Goal: Task Accomplishment & Management: Complete application form

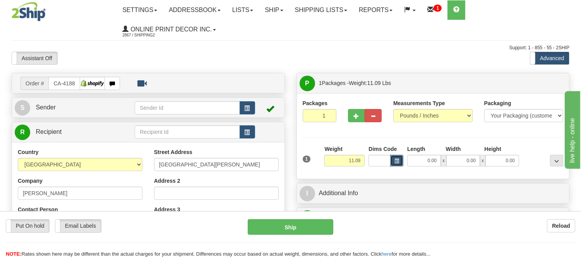
click at [398, 157] on button "button" at bounding box center [396, 161] width 13 height 12
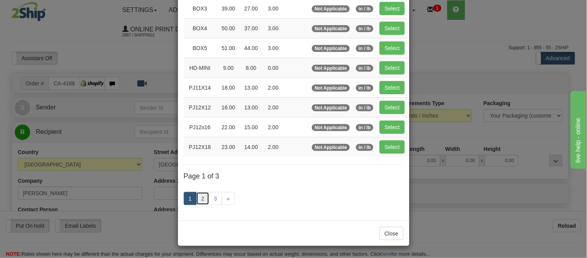
click at [202, 198] on link "2" at bounding box center [202, 198] width 13 height 13
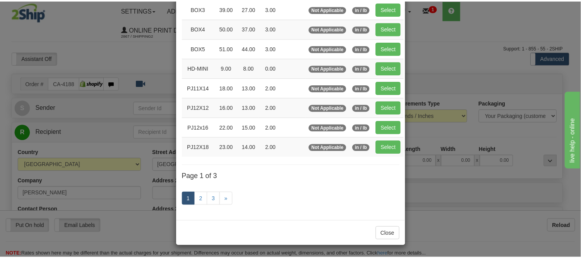
scroll to position [126, 0]
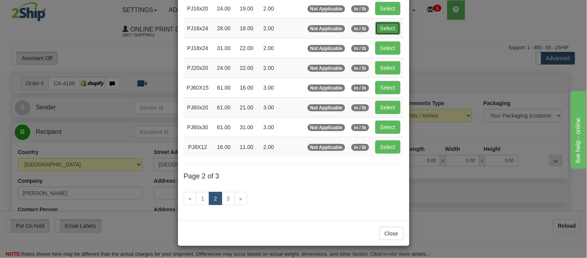
click at [388, 27] on button "Select" at bounding box center [388, 28] width 25 height 13
type input "PJ16x24"
type input "28.00"
type input "18.00"
type input "2.00"
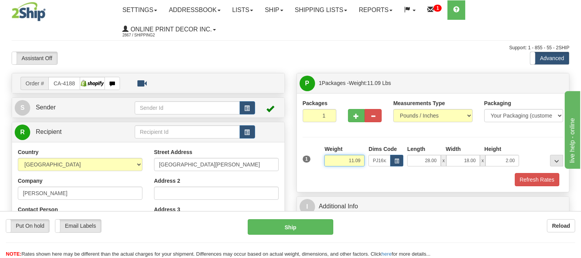
drag, startPoint x: 363, startPoint y: 160, endPoint x: 333, endPoint y: 173, distance: 32.8
click at [333, 173] on div "1 Weight 11.09 Dims Code PJ16x24 Length Width Height x" at bounding box center [433, 165] width 261 height 41
type input "3.98"
drag, startPoint x: 518, startPoint y: 160, endPoint x: 498, endPoint y: 159, distance: 19.8
click at [498, 159] on input "2.00" at bounding box center [503, 161] width 34 height 12
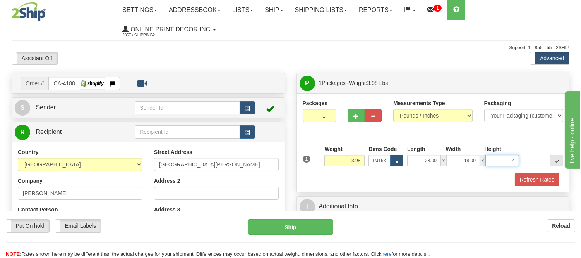
click button "Delete" at bounding box center [0, 0] width 0 height 0
type input "4.00"
click at [354, 114] on span "button" at bounding box center [356, 115] width 5 height 5
radio input "true"
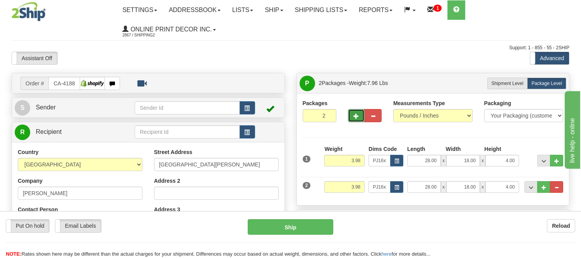
click at [354, 114] on span "button" at bounding box center [356, 115] width 5 height 5
type input "3"
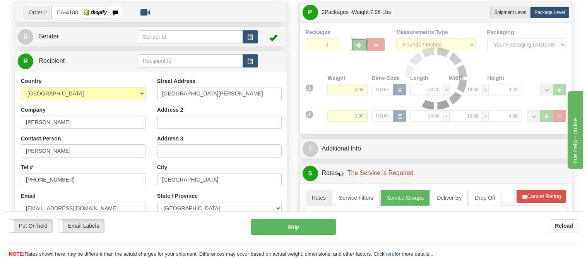
scroll to position [86, 0]
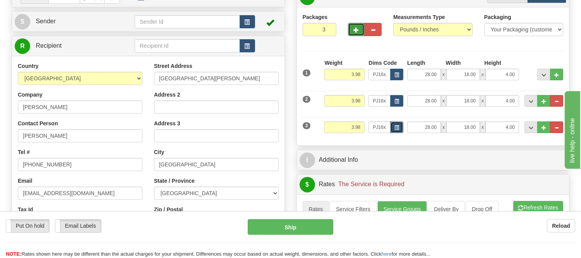
click at [397, 123] on button "button" at bounding box center [396, 127] width 13 height 12
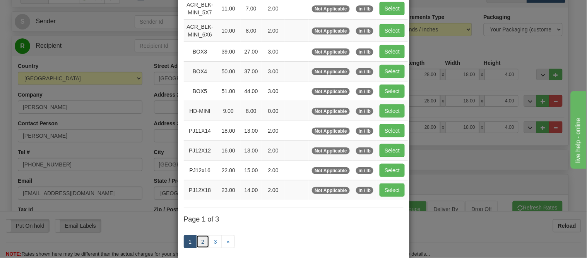
click at [202, 243] on link "2" at bounding box center [202, 241] width 13 height 13
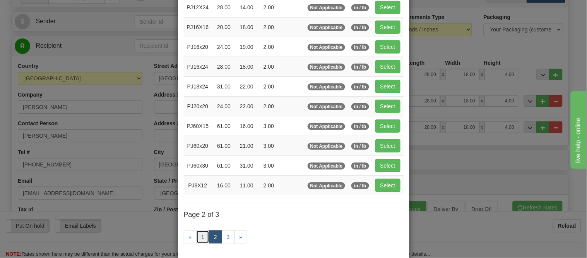
click at [199, 239] on link "1" at bounding box center [202, 236] width 13 height 13
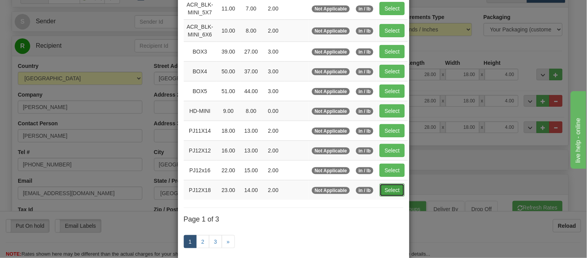
click at [392, 188] on button "Select" at bounding box center [392, 189] width 25 height 13
type input "PJ12X18"
type input "23.00"
type input "14.00"
type input "2.00"
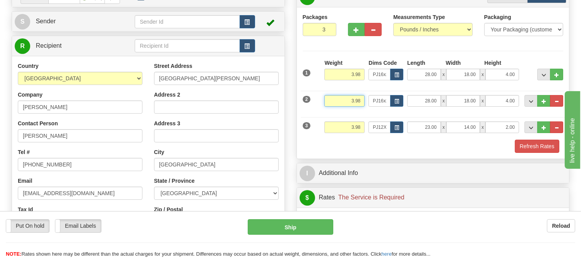
click at [354, 103] on input "3.98" at bounding box center [345, 101] width 40 height 12
type input "5.98"
click at [354, 75] on input "3.98" at bounding box center [345, 75] width 40 height 12
type input "5.98"
click at [354, 99] on input "5.98" at bounding box center [345, 101] width 40 height 12
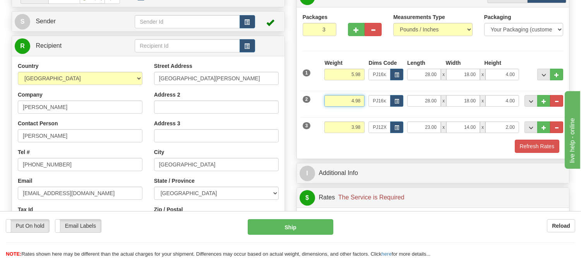
type input "4.98"
drag, startPoint x: 361, startPoint y: 125, endPoint x: 338, endPoint y: 138, distance: 25.8
click at [338, 138] on div "Weight 3.98" at bounding box center [345, 129] width 44 height 17
type input "2.98"
drag, startPoint x: 519, startPoint y: 125, endPoint x: 497, endPoint y: 125, distance: 21.7
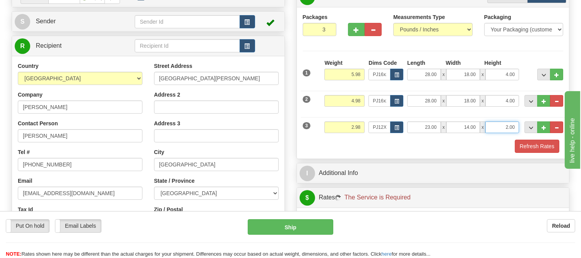
click at [497, 125] on input "2.00" at bounding box center [503, 127] width 34 height 12
click button "Delete" at bounding box center [0, 0] width 0 height 0
type input "4.00"
click at [397, 129] on span "button" at bounding box center [397, 127] width 5 height 4
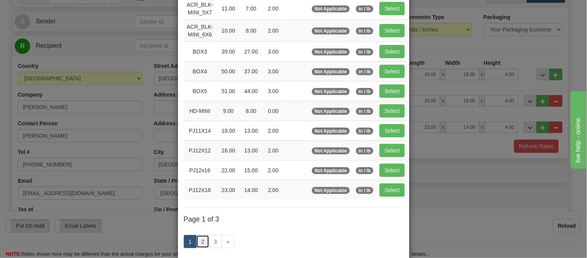
click at [202, 237] on link "2" at bounding box center [202, 241] width 13 height 13
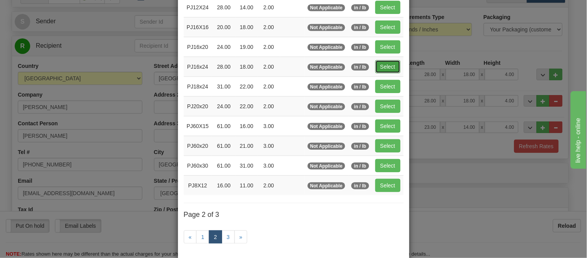
click at [378, 70] on button "Select" at bounding box center [388, 66] width 25 height 13
type input "PJ16x24"
type input "28.00"
type input "18.00"
type input "2.00"
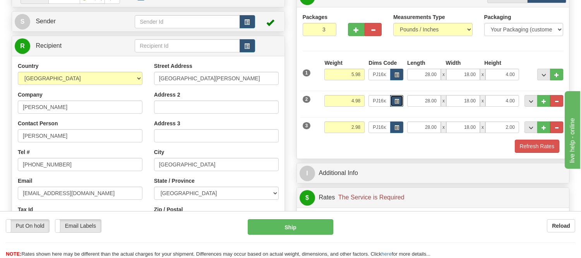
click at [394, 102] on button "button" at bounding box center [396, 101] width 13 height 12
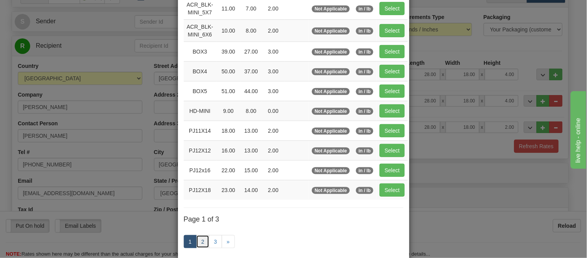
click at [201, 242] on link "2" at bounding box center [202, 241] width 13 height 13
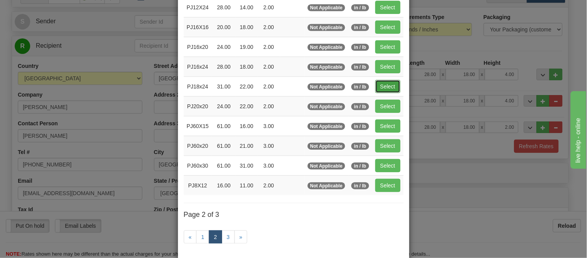
click at [384, 88] on button "Select" at bounding box center [388, 86] width 25 height 13
type input "PJ18x24"
type input "31.00"
type input "22.00"
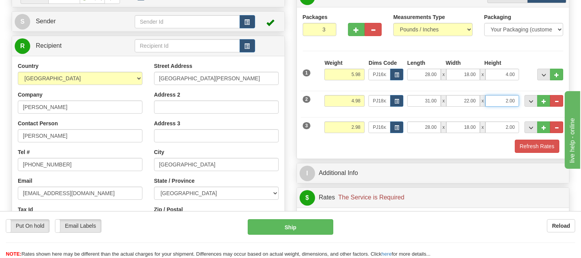
drag, startPoint x: 516, startPoint y: 100, endPoint x: 496, endPoint y: 106, distance: 20.8
click at [496, 106] on input "2.00" at bounding box center [503, 101] width 34 height 12
click button "Delete" at bounding box center [0, 0] width 0 height 0
type input "4.00"
click at [527, 89] on div "2 Weight 4.98 Dims Code PJ18x24 Length Width" at bounding box center [433, 100] width 265 height 26
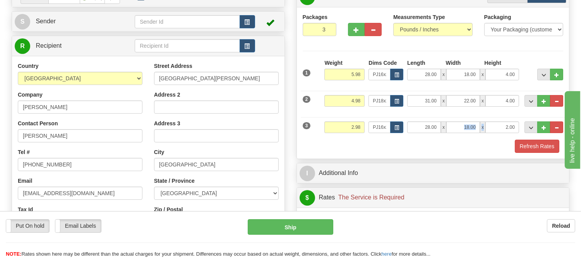
drag, startPoint x: 519, startPoint y: 122, endPoint x: 477, endPoint y: 132, distance: 43.3
click at [477, 132] on div "28.00 x 18.00 x 2.00" at bounding box center [463, 127] width 116 height 12
click at [514, 127] on input "2.00" at bounding box center [503, 127] width 34 height 12
drag, startPoint x: 514, startPoint y: 127, endPoint x: 497, endPoint y: 128, distance: 17.1
click at [497, 128] on input "2.00" at bounding box center [503, 127] width 34 height 12
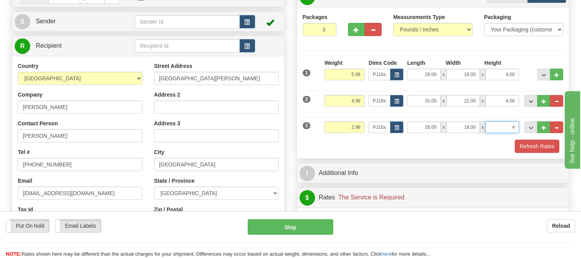
click button "Delete" at bounding box center [0, 0] width 0 height 0
type input "4.00"
click at [524, 141] on button "Refresh Rates" at bounding box center [537, 145] width 45 height 13
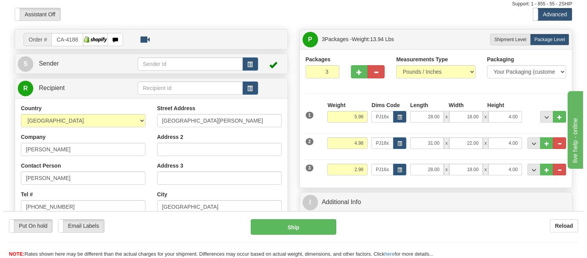
scroll to position [43, 0]
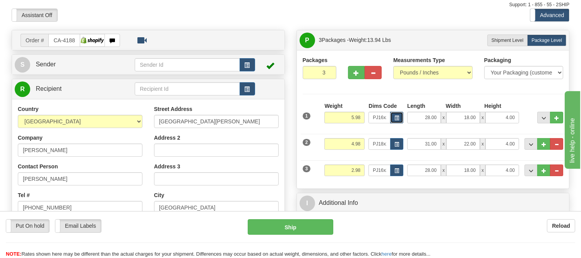
click at [397, 120] on span "button" at bounding box center [397, 118] width 5 height 4
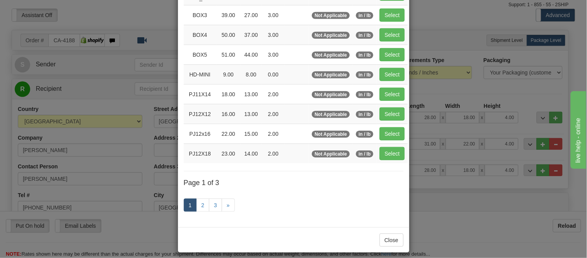
scroll to position [129, 0]
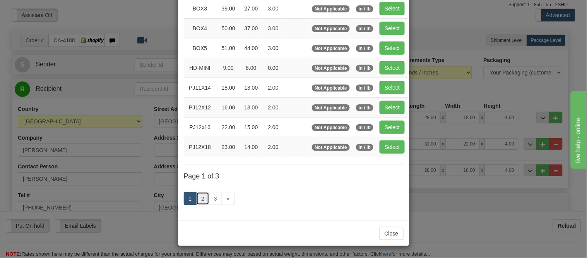
click at [199, 203] on link "2" at bounding box center [202, 198] width 13 height 13
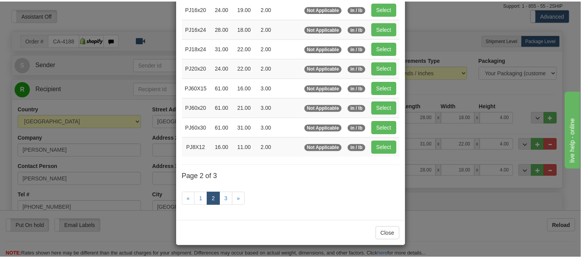
scroll to position [126, 0]
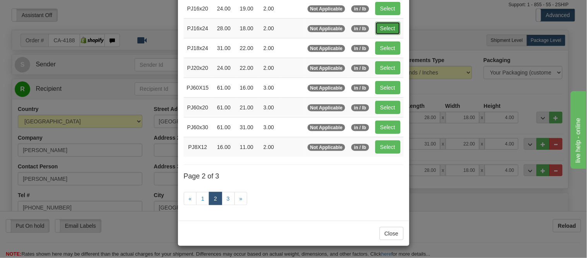
click at [390, 27] on button "Select" at bounding box center [388, 28] width 25 height 13
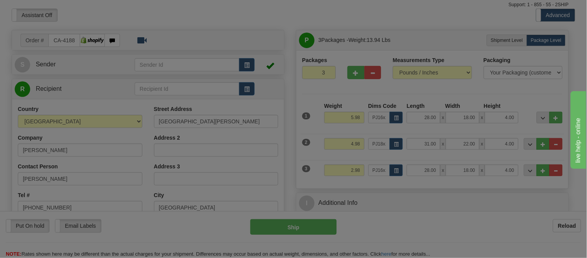
type input "2.00"
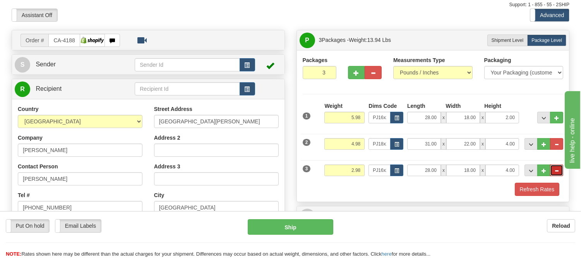
click at [559, 171] on button "..." at bounding box center [556, 170] width 13 height 12
type input "2"
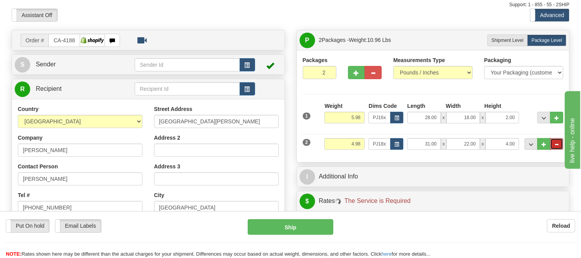
click at [562, 144] on button "..." at bounding box center [556, 144] width 13 height 12
radio input "true"
type input "1"
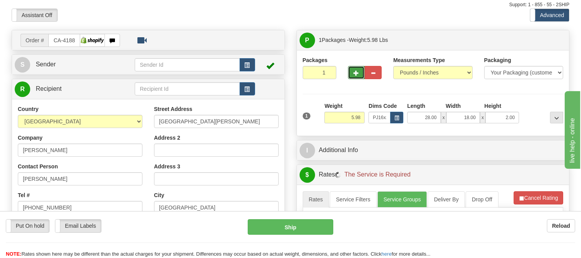
click at [355, 76] on button "button" at bounding box center [356, 72] width 17 height 13
radio input "true"
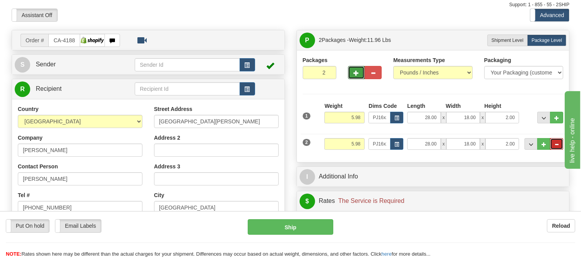
click at [558, 149] on button "..." at bounding box center [556, 144] width 13 height 12
type input "1"
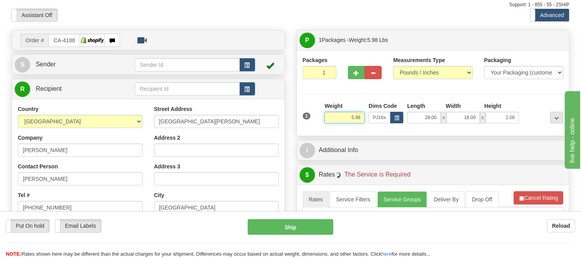
drag, startPoint x: 364, startPoint y: 115, endPoint x: 286, endPoint y: 105, distance: 78.8
click at [286, 30] on div "Order # CA-418873 S" at bounding box center [291, 30] width 570 height 0
type input "3.98"
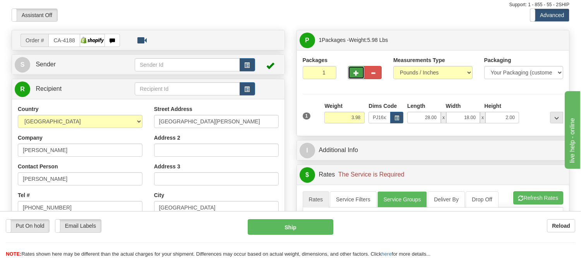
click at [353, 74] on button "button" at bounding box center [356, 72] width 17 height 13
radio input "true"
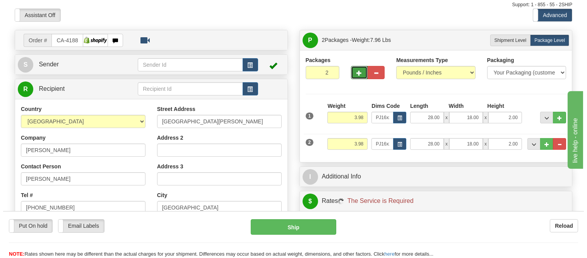
scroll to position [86, 0]
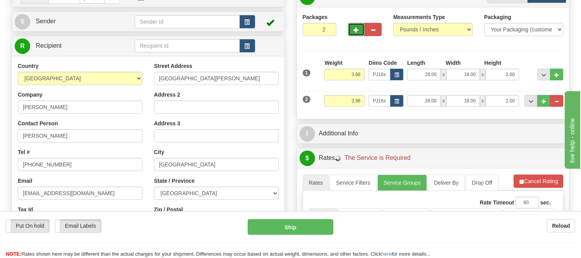
click at [353, 33] on button "button" at bounding box center [356, 29] width 17 height 13
type input "3"
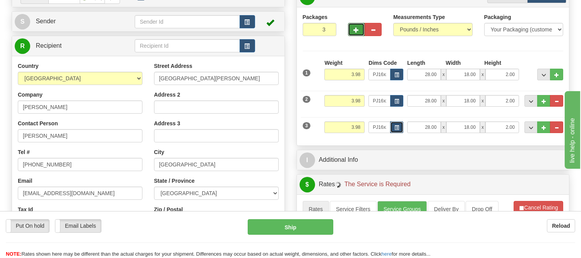
click at [392, 125] on button "button" at bounding box center [396, 127] width 13 height 12
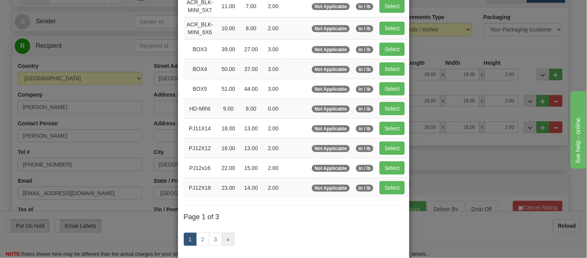
scroll to position [129, 0]
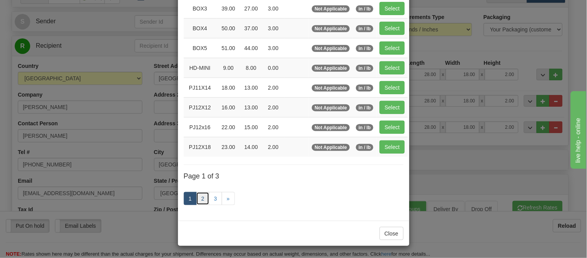
click at [202, 202] on link "2" at bounding box center [202, 198] width 13 height 13
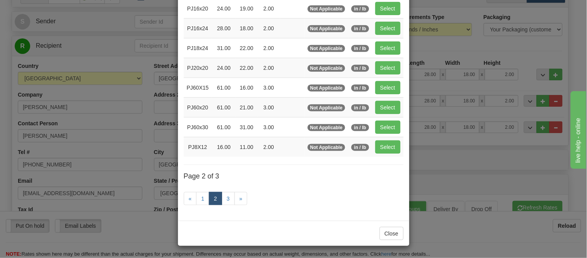
click at [386, 53] on td "Select" at bounding box center [388, 48] width 31 height 20
click at [378, 45] on button "Select" at bounding box center [388, 47] width 25 height 13
type input "PJ18x24"
type input "31.00"
type input "22.00"
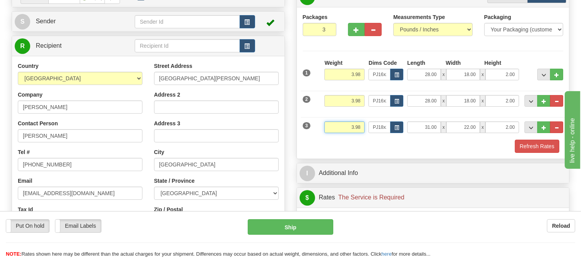
drag, startPoint x: 361, startPoint y: 127, endPoint x: 323, endPoint y: 129, distance: 38.0
click at [323, 129] on div "Weight 3.98" at bounding box center [345, 129] width 44 height 17
type input "4.98"
click at [354, 30] on span "button" at bounding box center [356, 29] width 5 height 5
type input "4"
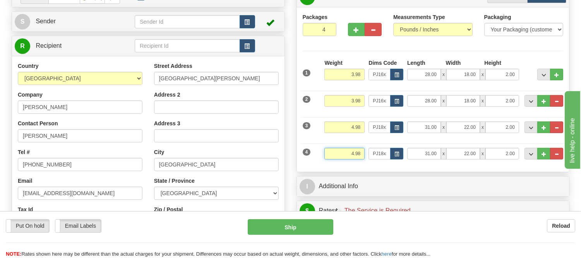
drag, startPoint x: 363, startPoint y: 150, endPoint x: 320, endPoint y: 163, distance: 45.0
click at [320, 163] on div "4 Weight 4.98 Dims Code PJ18x24 Length Width" at bounding box center [433, 152] width 265 height 26
type input "2.98"
click at [395, 153] on span "button" at bounding box center [397, 154] width 5 height 4
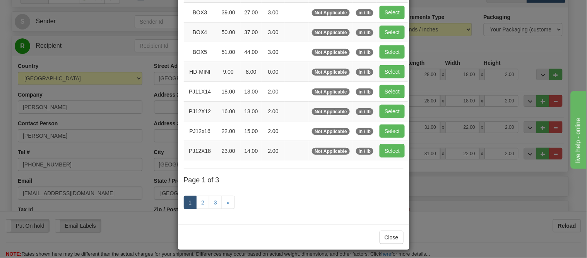
scroll to position [129, 0]
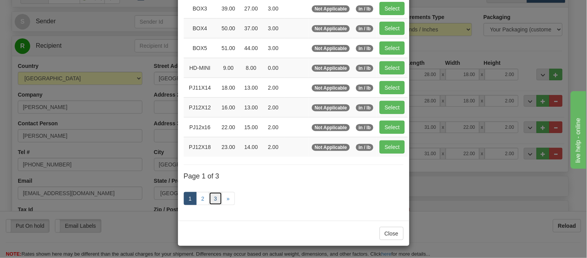
click at [215, 197] on link "3" at bounding box center [215, 198] width 13 height 13
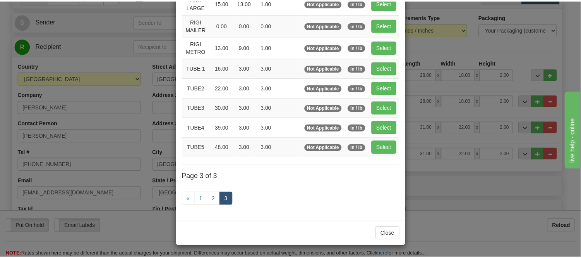
scroll to position [93, 0]
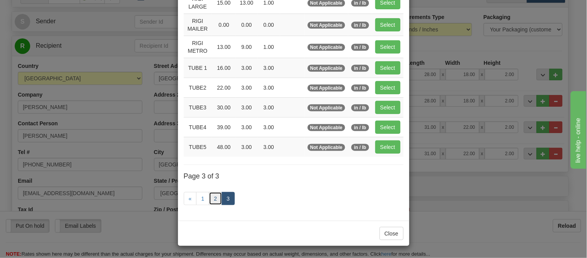
click at [210, 196] on link "2" at bounding box center [215, 198] width 13 height 13
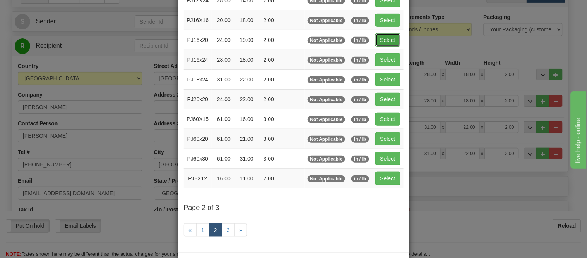
click at [381, 43] on button "Select" at bounding box center [388, 39] width 25 height 13
type input "PJ16x20"
type input "24.00"
type input "19.00"
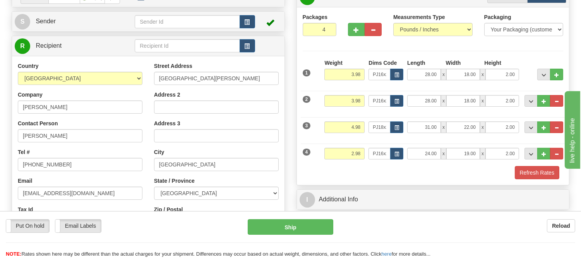
drag, startPoint x: 519, startPoint y: 125, endPoint x: 498, endPoint y: 132, distance: 22.8
click at [498, 132] on div "31.00 x 22.00 x 2.00" at bounding box center [463, 127] width 116 height 12
drag, startPoint x: 516, startPoint y: 128, endPoint x: 493, endPoint y: 124, distance: 23.1
click at [493, 124] on input "2.00" at bounding box center [503, 127] width 34 height 12
click button "Delete" at bounding box center [0, 0] width 0 height 0
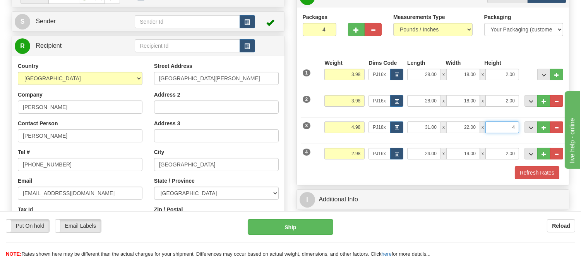
type input "4.00"
click at [520, 141] on div "4 Weight 2.98 Dims Code PJ16x20 Length Width" at bounding box center [433, 152] width 265 height 26
drag, startPoint x: 516, startPoint y: 153, endPoint x: 480, endPoint y: 156, distance: 35.7
click at [480, 156] on div "24.00 x 19.00 x 2.00" at bounding box center [463, 154] width 112 height 12
click button "Delete" at bounding box center [0, 0] width 0 height 0
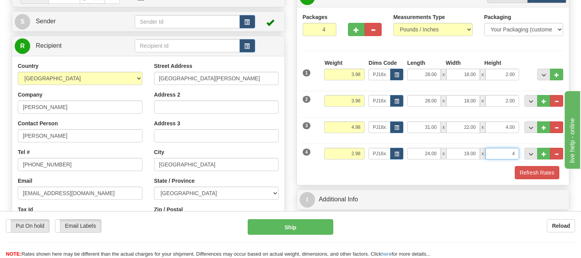
type input "4.00"
click at [523, 170] on button "Refresh Rates" at bounding box center [537, 172] width 45 height 13
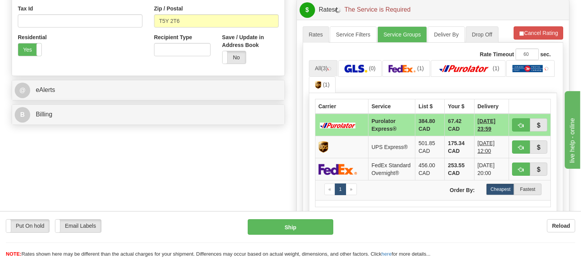
scroll to position [301, 0]
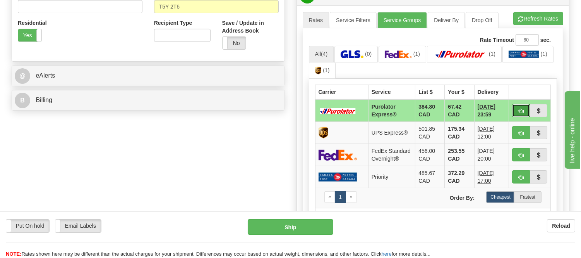
click at [519, 113] on span "button" at bounding box center [521, 110] width 5 height 5
type input "202"
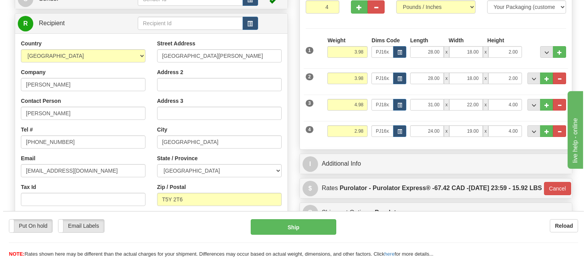
scroll to position [86, 0]
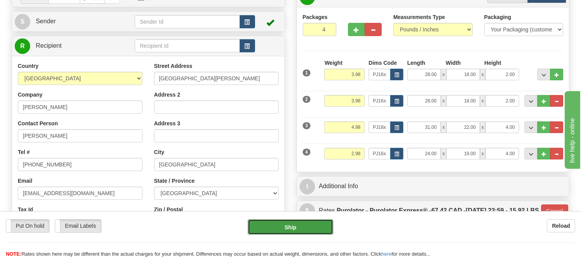
click at [301, 223] on button "Ship" at bounding box center [290, 226] width 85 height 15
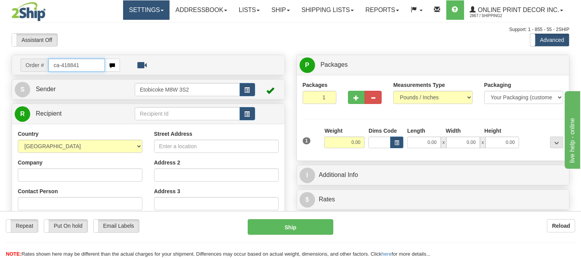
type input "ca-418841"
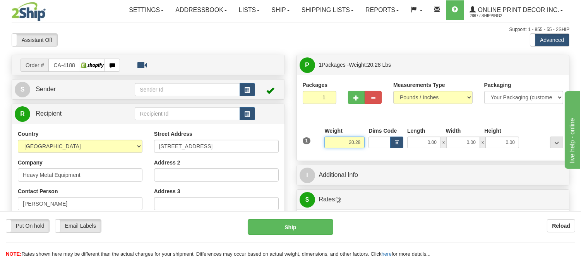
drag, startPoint x: 361, startPoint y: 141, endPoint x: 323, endPoint y: 152, distance: 39.1
click at [323, 152] on div "Weight 20.28" at bounding box center [345, 140] width 44 height 27
type input "11.98"
click at [398, 139] on button "button" at bounding box center [396, 142] width 13 height 12
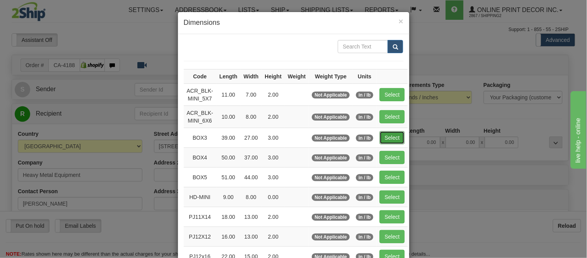
click at [382, 141] on button "Select" at bounding box center [392, 137] width 25 height 13
type input "BOX3"
type input "39.00"
type input "27.00"
type input "3.00"
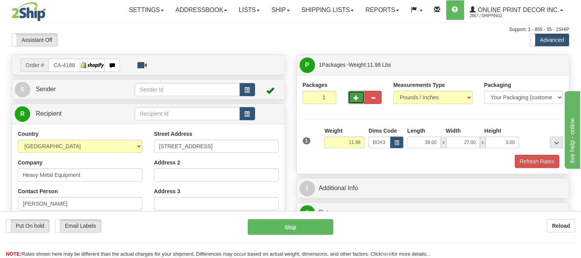
click at [359, 96] on span "button" at bounding box center [356, 97] width 5 height 5
radio input "true"
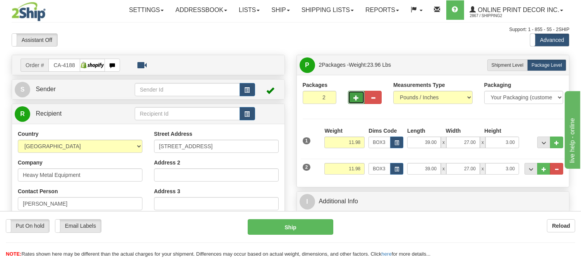
click at [358, 96] on span "button" at bounding box center [356, 97] width 5 height 5
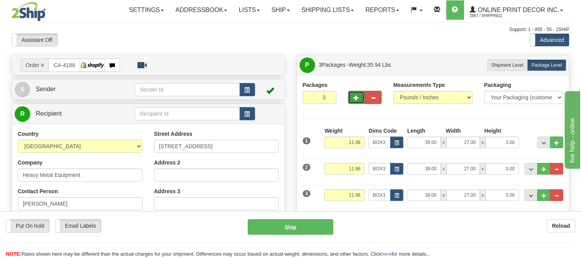
click at [358, 96] on span "button" at bounding box center [356, 97] width 5 height 5
type input "4"
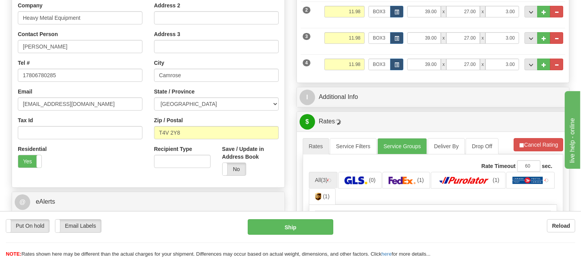
scroll to position [172, 0]
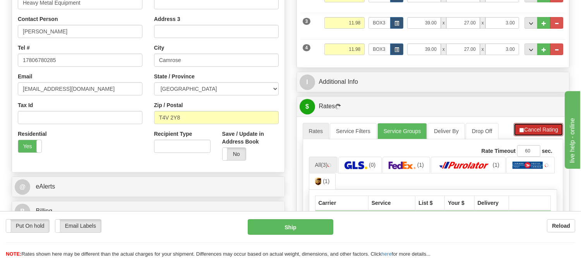
click at [523, 135] on button "Cancel Rating" at bounding box center [539, 129] width 50 height 13
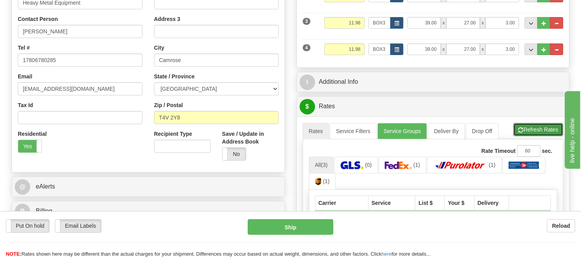
click at [523, 135] on button "Refresh Rates" at bounding box center [538, 129] width 50 height 13
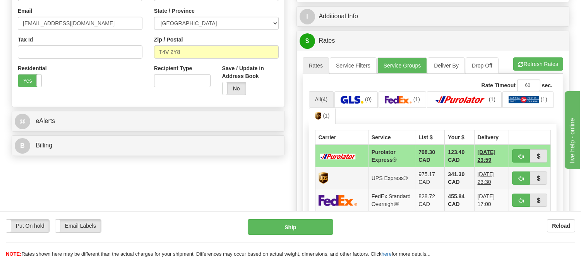
scroll to position [258, 0]
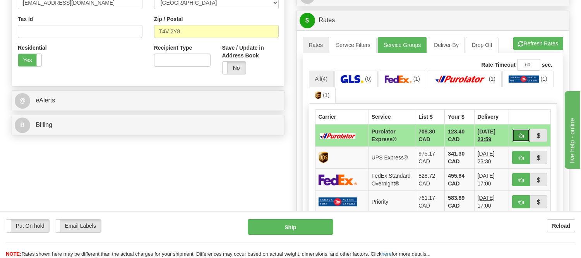
click at [515, 130] on button "button" at bounding box center [521, 135] width 18 height 13
type input "202"
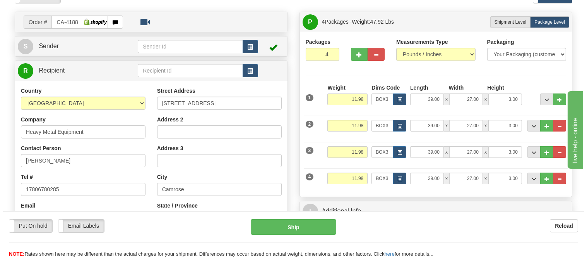
scroll to position [86, 0]
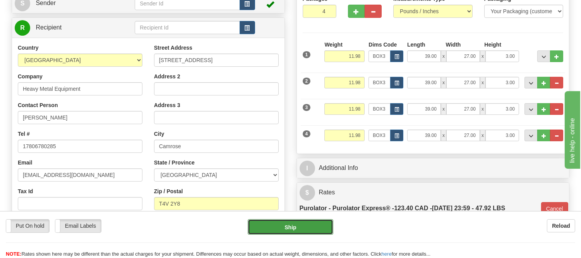
click at [308, 225] on button "Ship" at bounding box center [290, 226] width 85 height 15
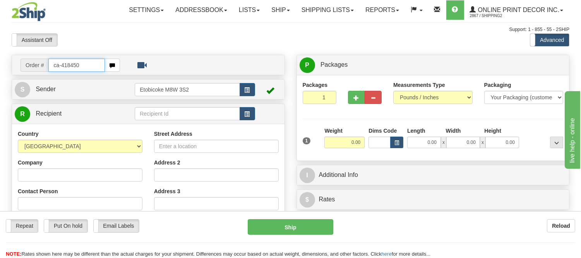
type input "ca-418450"
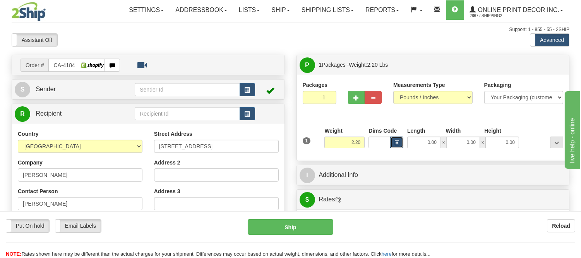
click at [398, 143] on span "button" at bounding box center [397, 143] width 5 height 4
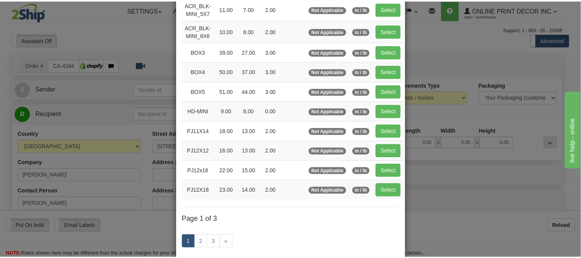
scroll to position [86, 0]
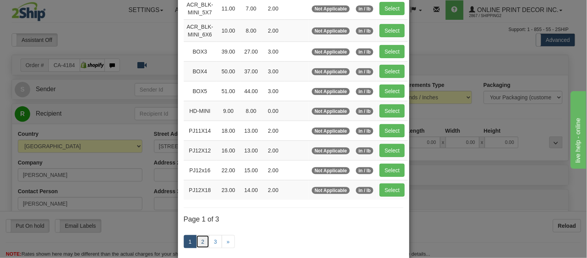
click at [199, 243] on link "2" at bounding box center [202, 241] width 13 height 13
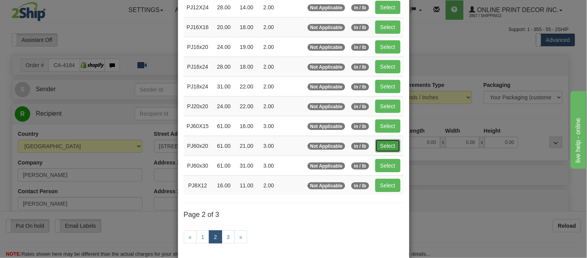
click at [388, 145] on button "Select" at bounding box center [388, 145] width 25 height 13
type input "PJ60x20"
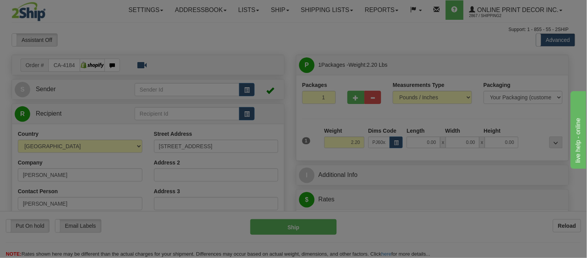
type input "61.00"
type input "21.00"
type input "3.00"
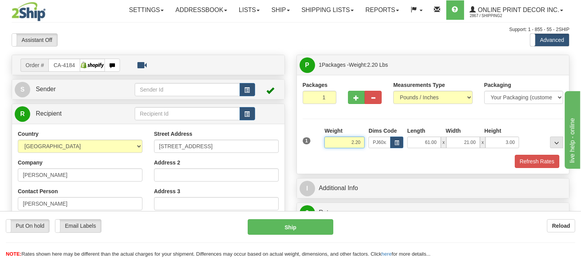
drag, startPoint x: 363, startPoint y: 141, endPoint x: 335, endPoint y: 148, distance: 29.1
click at [335, 148] on input "2.20" at bounding box center [345, 142] width 40 height 12
type input "13.98"
click at [524, 157] on button "Refresh Rates" at bounding box center [537, 161] width 45 height 13
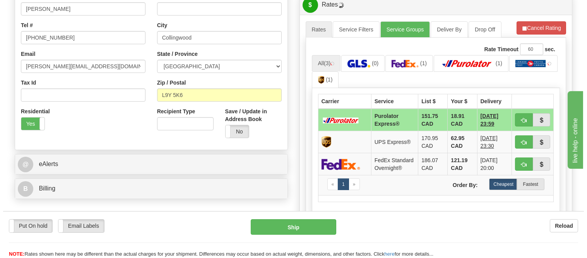
scroll to position [217, 0]
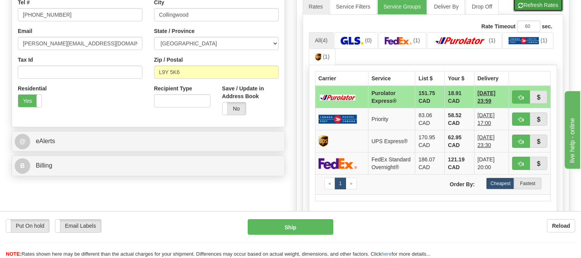
click at [551, 2] on button "Refresh Rates" at bounding box center [538, 4] width 50 height 13
click at [522, 95] on span "button" at bounding box center [521, 97] width 5 height 5
type input "202"
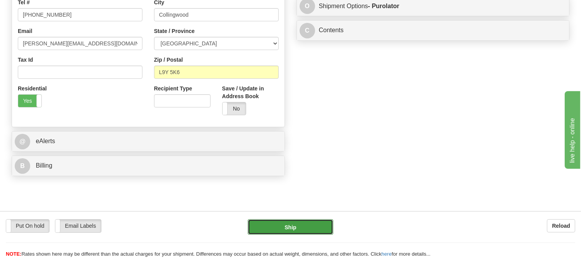
click at [314, 230] on button "Ship" at bounding box center [290, 226] width 85 height 15
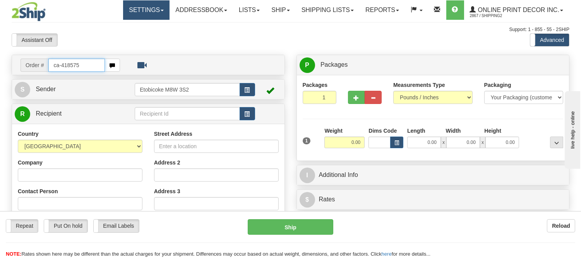
type input "ca-418575"
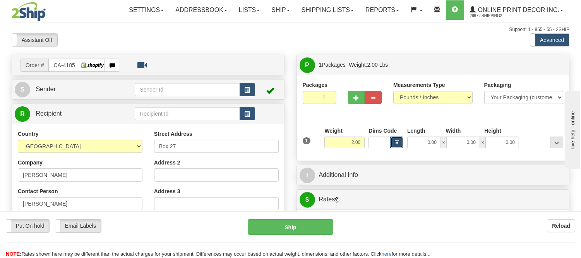
click at [397, 138] on button "button" at bounding box center [396, 142] width 13 height 12
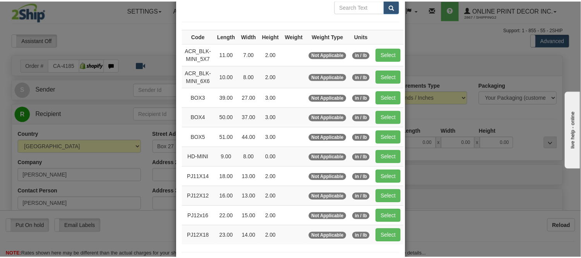
scroll to position [86, 0]
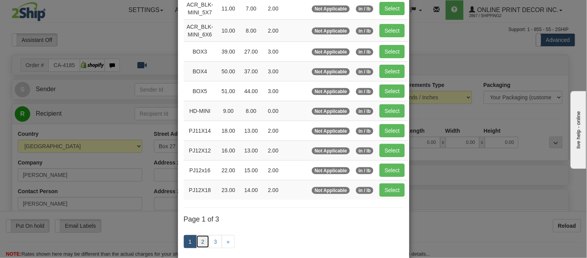
click at [197, 238] on link "2" at bounding box center [202, 241] width 13 height 13
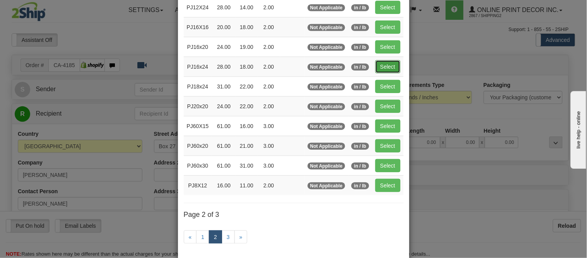
click at [396, 66] on button "Select" at bounding box center [388, 66] width 25 height 13
type input "PJ16x24"
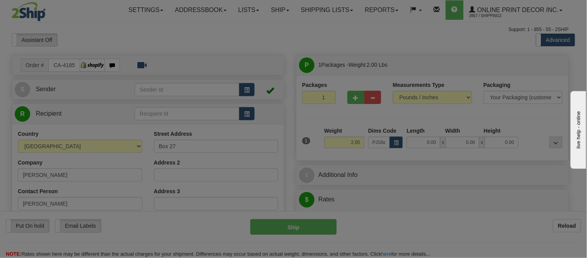
type input "28.00"
type input "18.00"
type input "2.00"
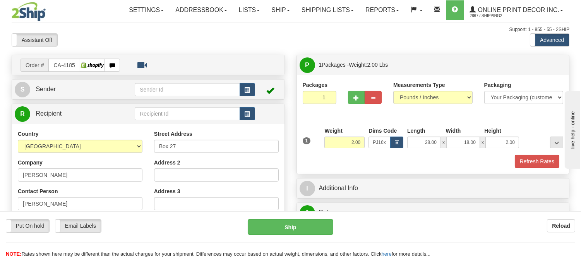
click at [545, 170] on div "Packages 1 1 Measurements Type" at bounding box center [433, 124] width 273 height 99
drag, startPoint x: 365, startPoint y: 139, endPoint x: 326, endPoint y: 143, distance: 39.3
click at [326, 143] on input "2.00" at bounding box center [345, 142] width 40 height 12
type input "1.90"
click at [548, 162] on button "Refresh Rates" at bounding box center [537, 161] width 45 height 13
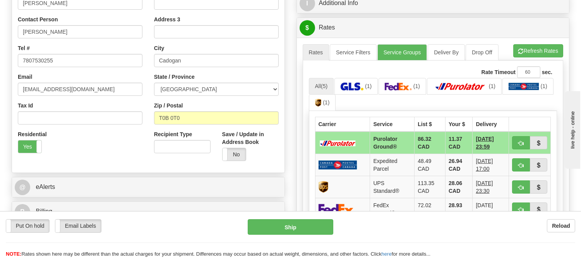
scroll to position [172, 0]
click at [535, 45] on button "Refresh Rates" at bounding box center [538, 50] width 50 height 13
click at [519, 140] on span "button" at bounding box center [521, 142] width 5 height 5
type input "260"
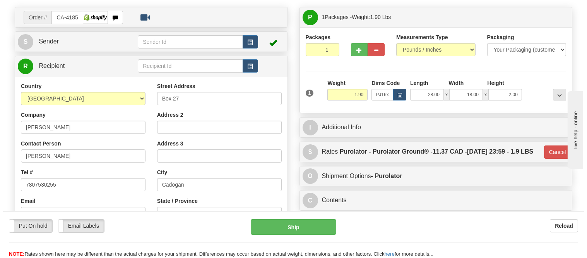
scroll to position [43, 0]
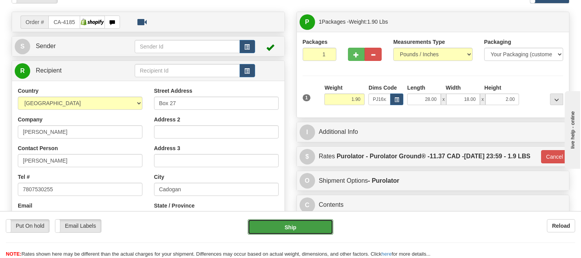
click at [269, 221] on button "Ship" at bounding box center [290, 226] width 85 height 15
